Goal: Navigation & Orientation: Find specific page/section

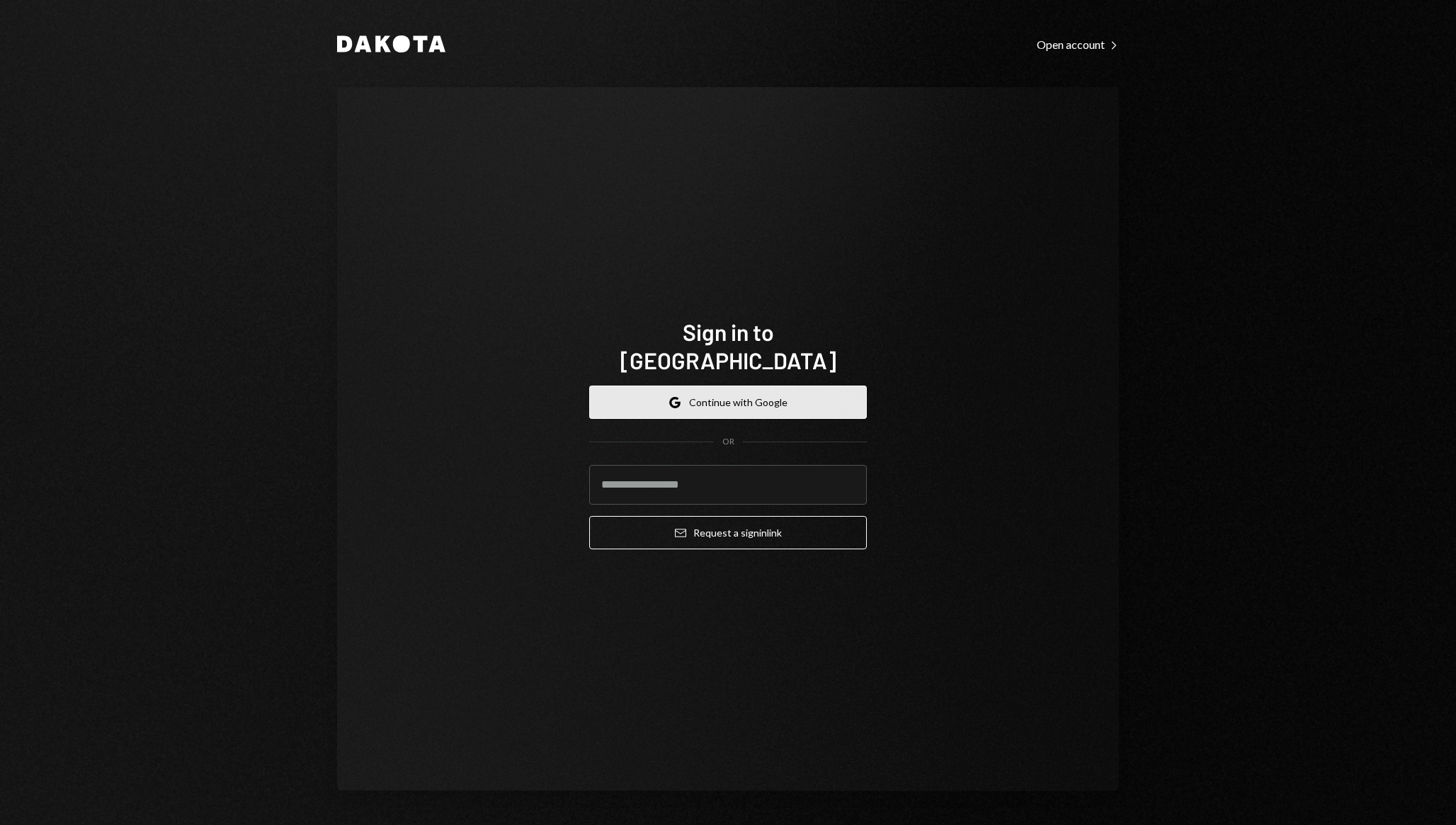
click at [687, 402] on button "Google Continue with Google" at bounding box center [728, 402] width 277 height 33
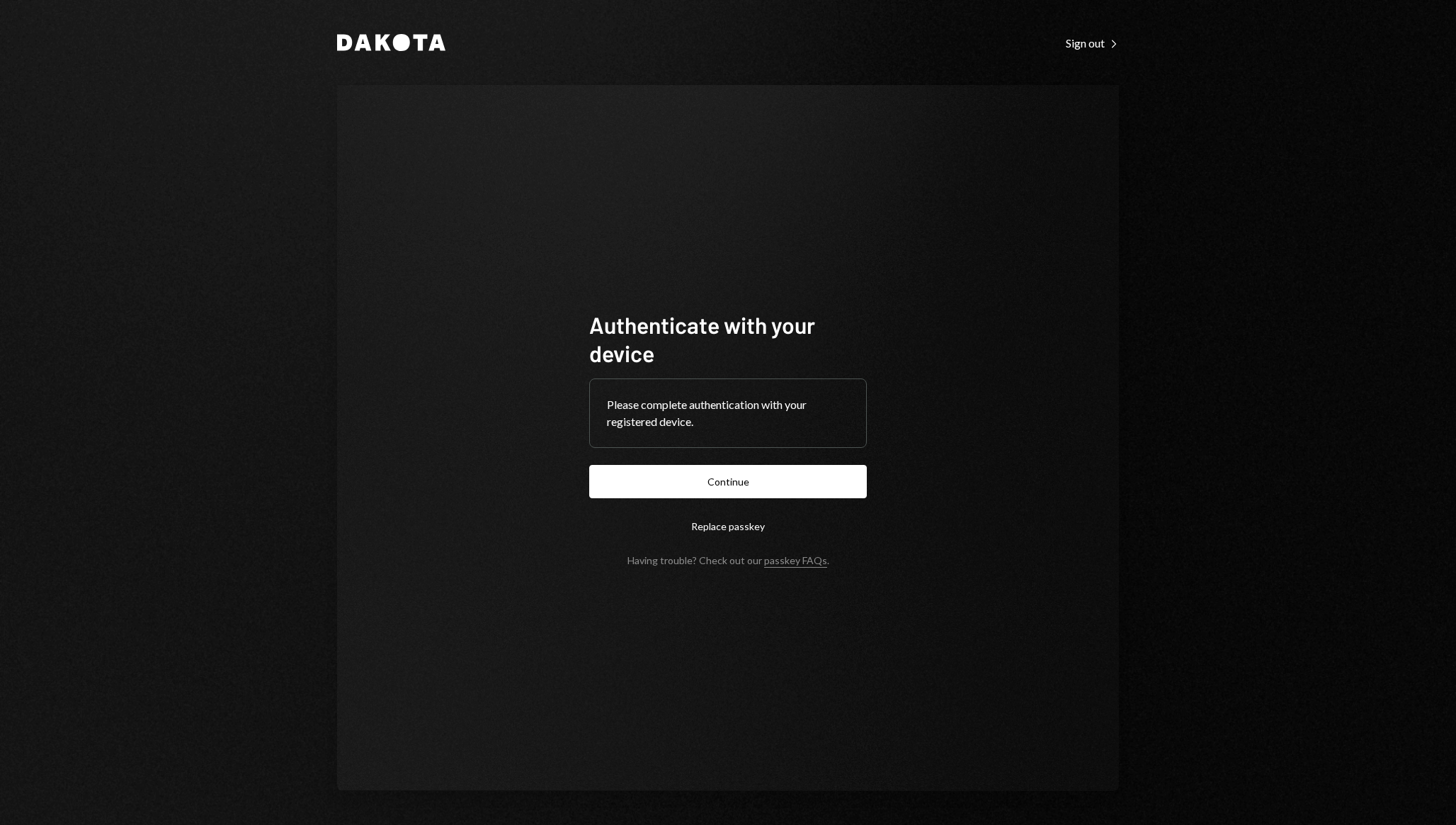
click at [732, 526] on button "Replace passkey" at bounding box center [728, 526] width 277 height 33
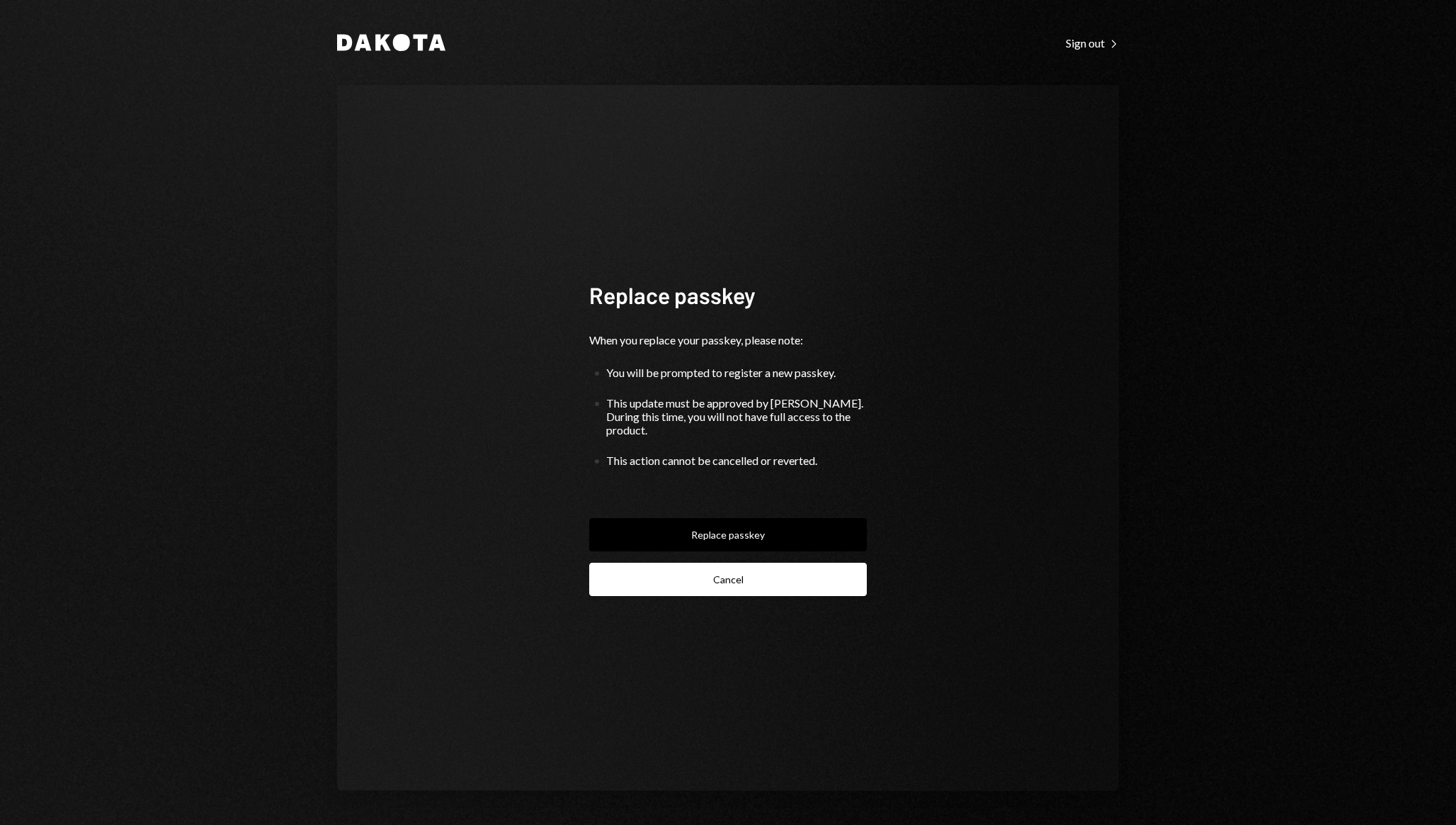
click at [719, 581] on button "Cancel" at bounding box center [728, 579] width 277 height 33
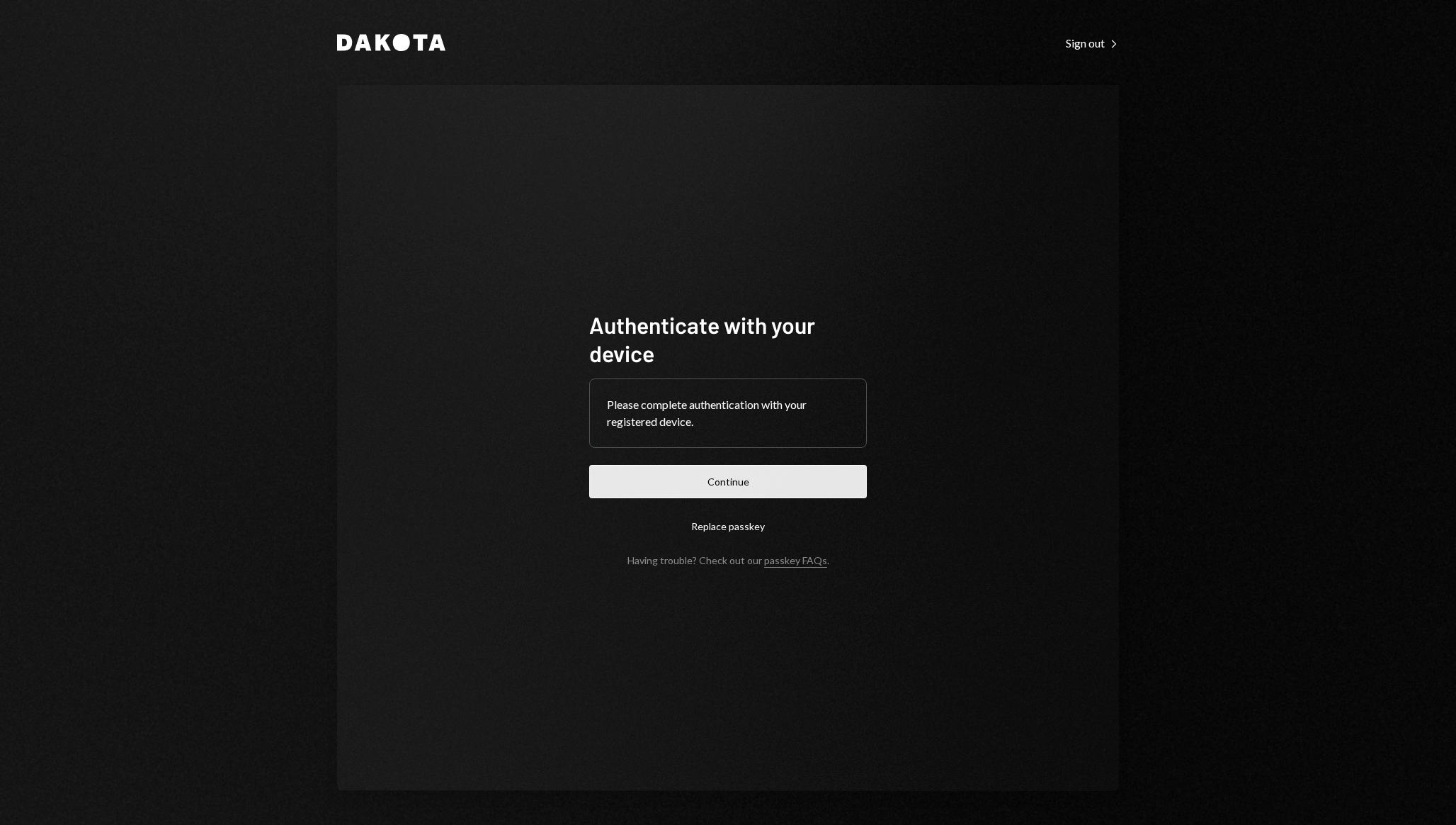
click at [711, 480] on button "Continue" at bounding box center [728, 482] width 277 height 33
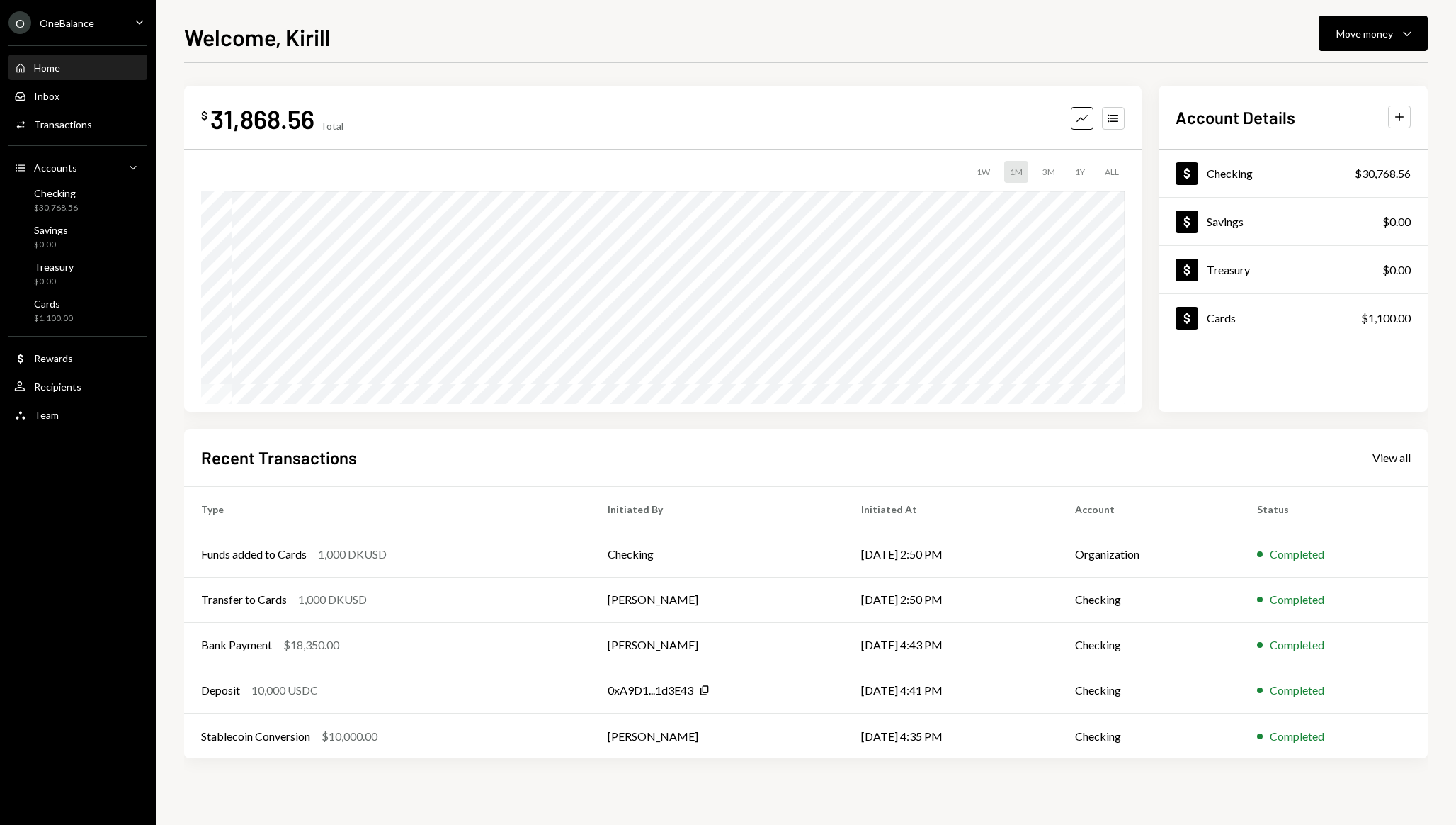
click at [1054, 175] on div "3M" at bounding box center [1050, 172] width 24 height 22
